Goal: Task Accomplishment & Management: Manage account settings

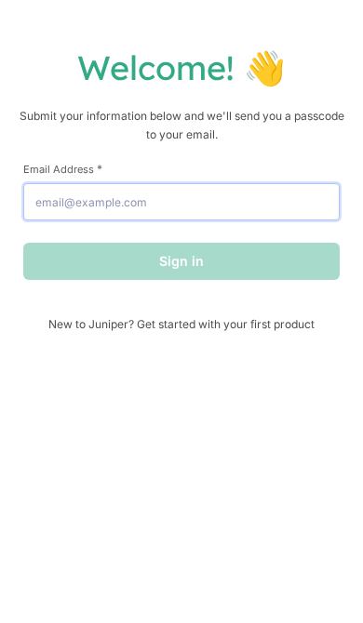
click at [222, 220] on input "Email Address *" at bounding box center [181, 201] width 316 height 37
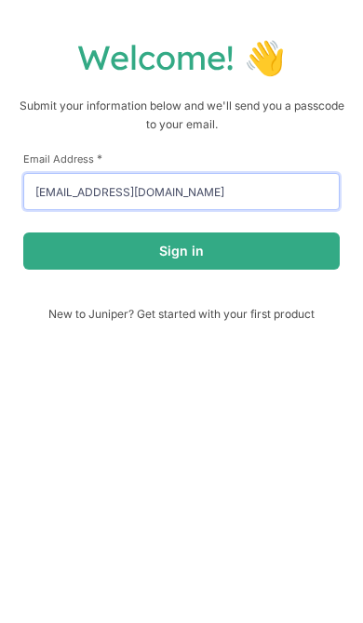
type input "[EMAIL_ADDRESS][DOMAIN_NAME]"
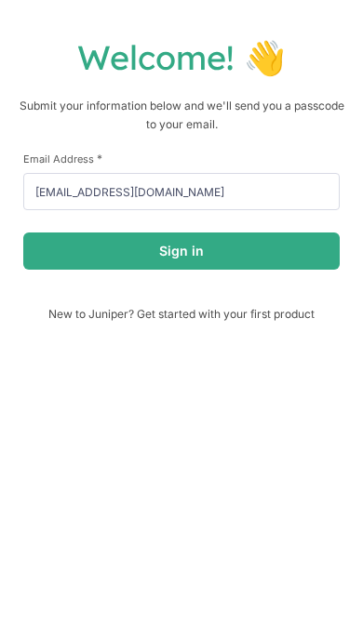
click at [72, 243] on button "Sign in" at bounding box center [181, 261] width 316 height 37
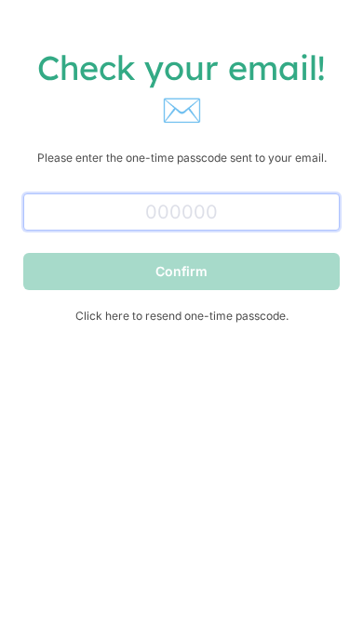
click at [49, 205] on input "text" at bounding box center [181, 211] width 316 height 37
click at [208, 230] on input "text" at bounding box center [181, 211] width 316 height 37
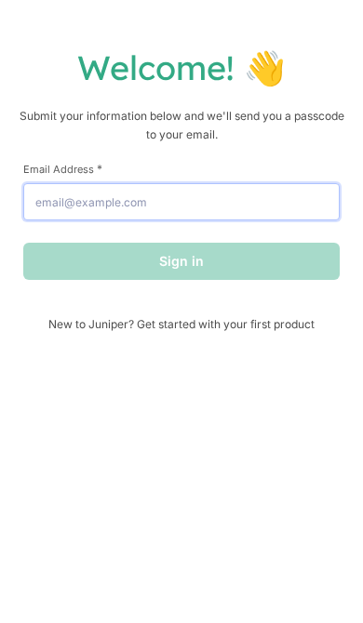
click at [240, 213] on input "Email Address *" at bounding box center [181, 201] width 316 height 37
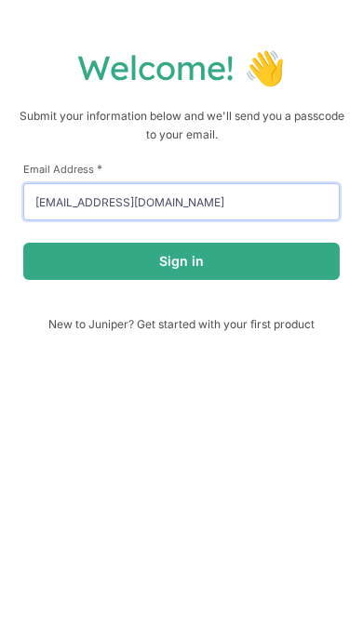
type input "[EMAIL_ADDRESS][DOMAIN_NAME]"
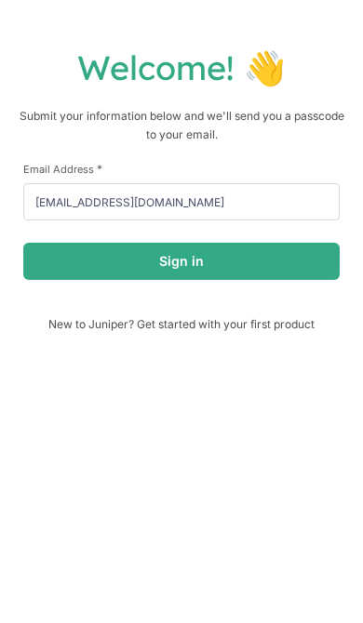
click at [60, 267] on button "Sign in" at bounding box center [181, 261] width 316 height 37
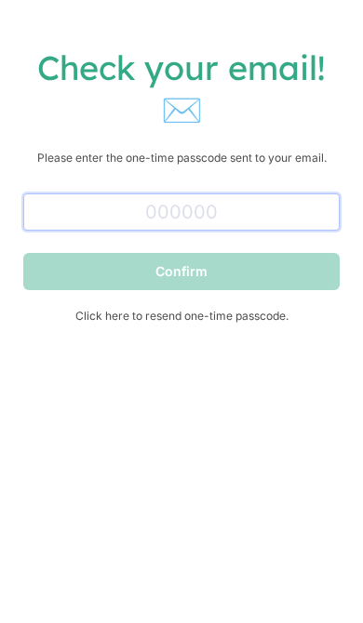
click at [47, 223] on input "text" at bounding box center [181, 211] width 316 height 37
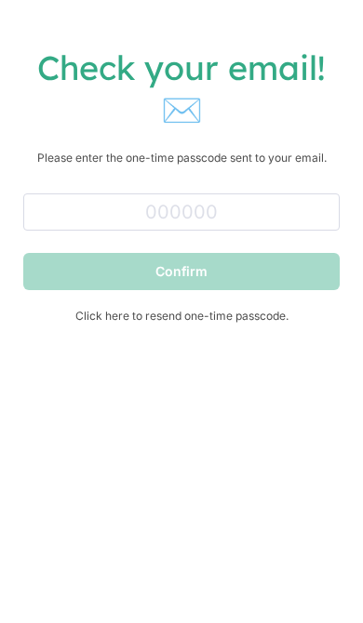
click at [107, 323] on span "Click here to resend one-time passcode." at bounding box center [181, 316] width 316 height 14
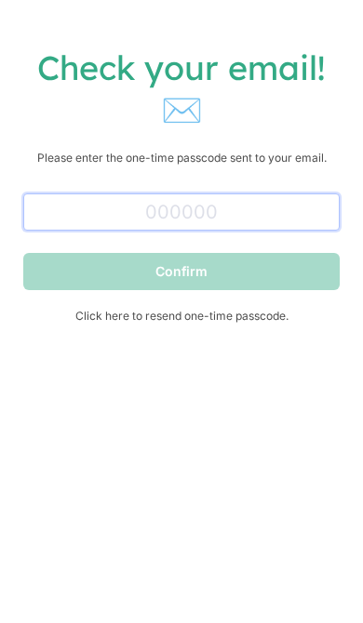
click at [54, 227] on input "text" at bounding box center [181, 211] width 316 height 37
click at [36, 210] on input "text" at bounding box center [181, 211] width 316 height 37
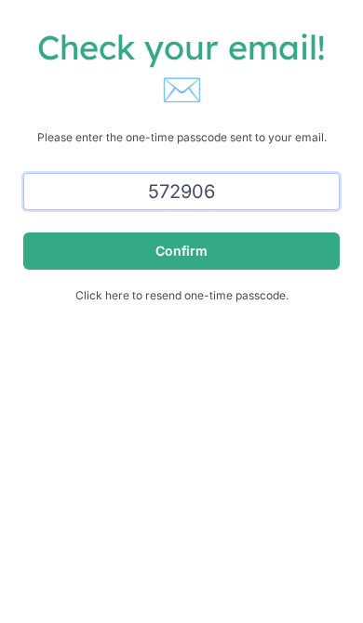
type input "572906"
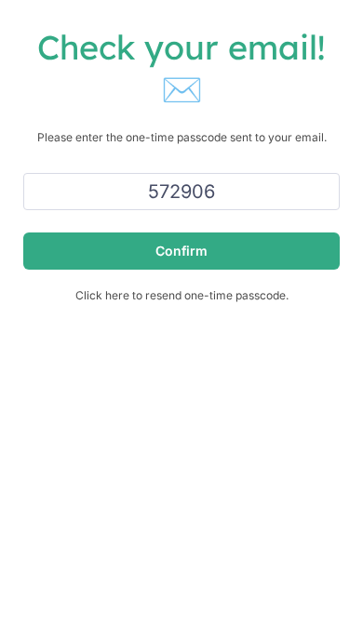
click at [282, 253] on button "Confirm" at bounding box center [181, 271] width 316 height 37
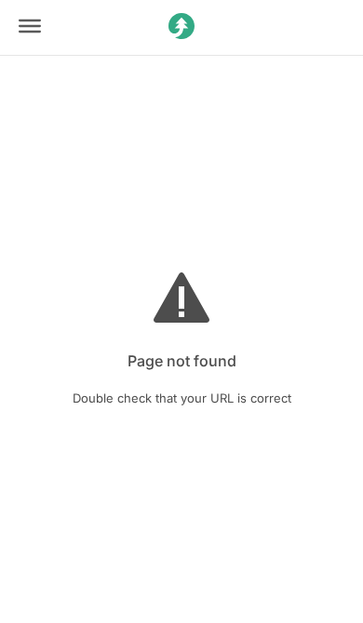
click at [33, 36] on icon at bounding box center [30, 26] width 22 height 22
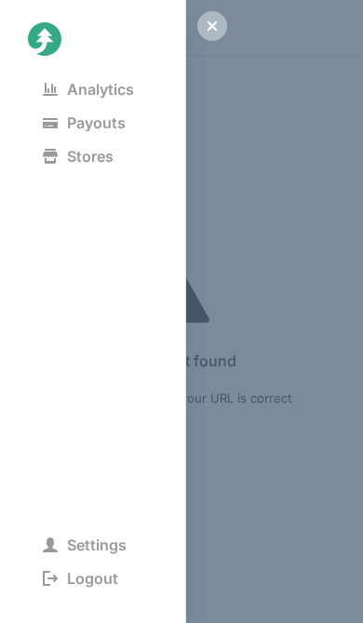
click at [86, 93] on span "Analytics" at bounding box center [88, 89] width 121 height 26
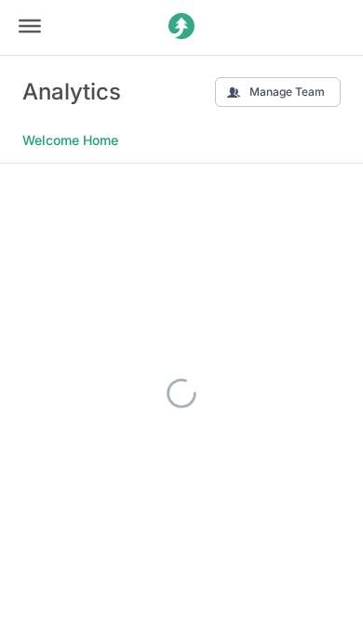
click at [70, 144] on Home "Welcome Home" at bounding box center [70, 140] width 96 height 26
